Goal: Answer question/provide support

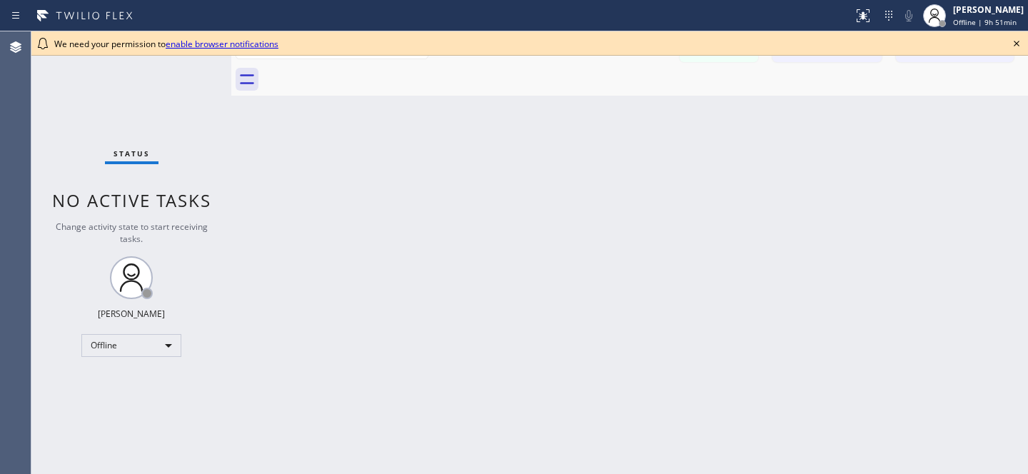
click at [1023, 39] on icon at bounding box center [1016, 43] width 17 height 17
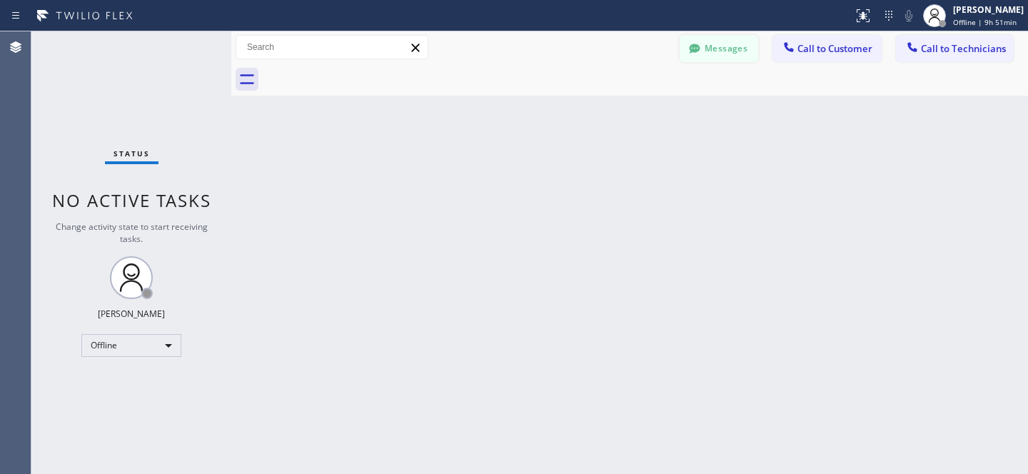
click at [720, 52] on button "Messages" at bounding box center [719, 48] width 79 height 27
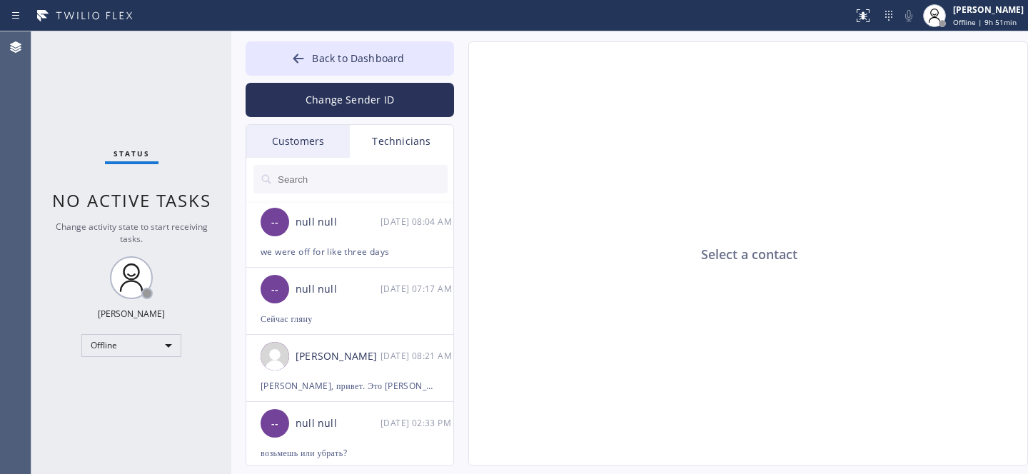
click at [291, 139] on div "Customers" at bounding box center [298, 141] width 104 height 33
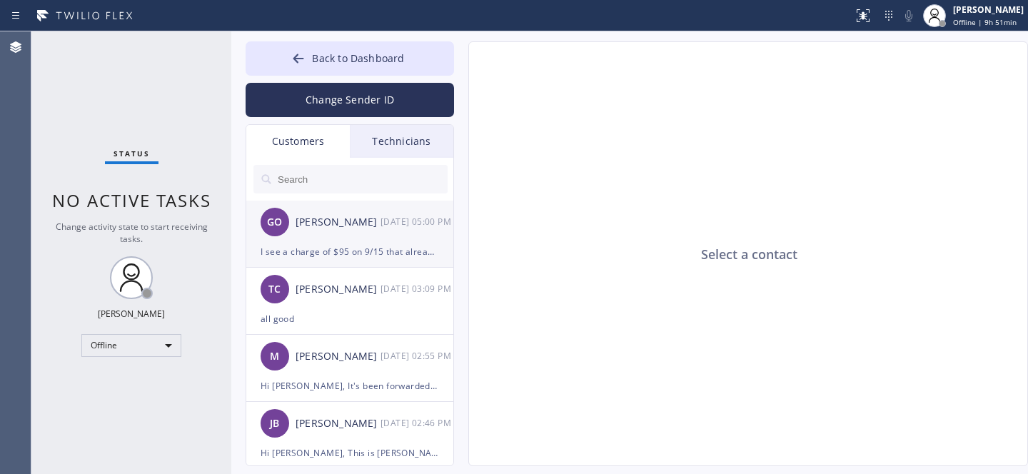
click at [338, 235] on div "GO [PERSON_NAME] [DATE] 05:00 PM" at bounding box center [350, 222] width 209 height 43
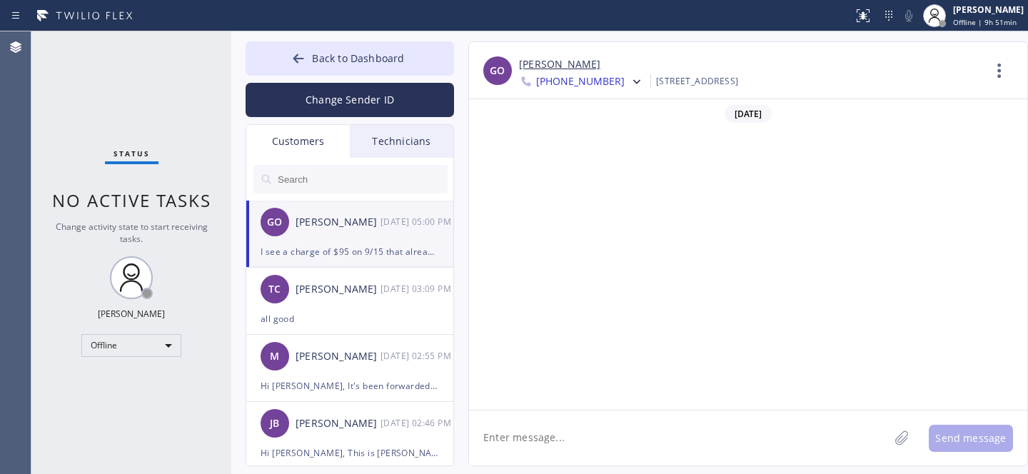
scroll to position [855, 0]
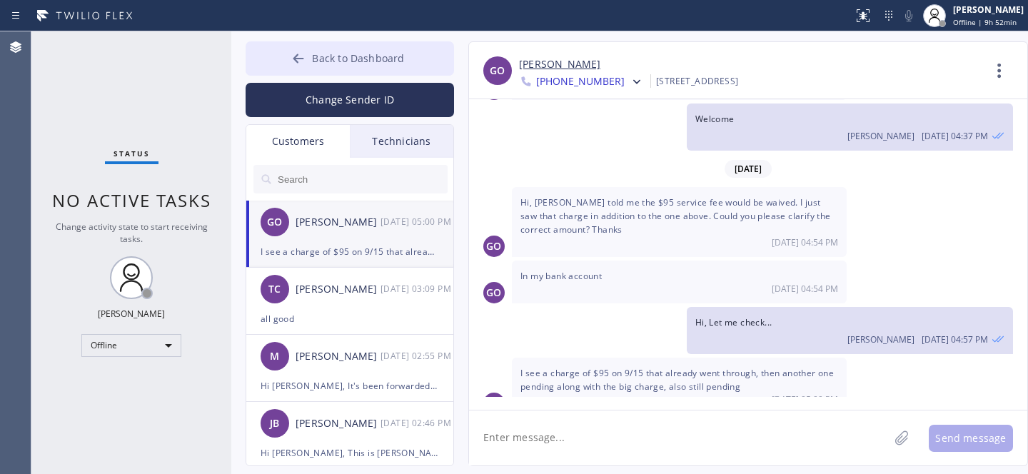
click at [287, 61] on button "Back to Dashboard" at bounding box center [350, 58] width 209 height 34
